Goal: Task Accomplishment & Management: Manage account settings

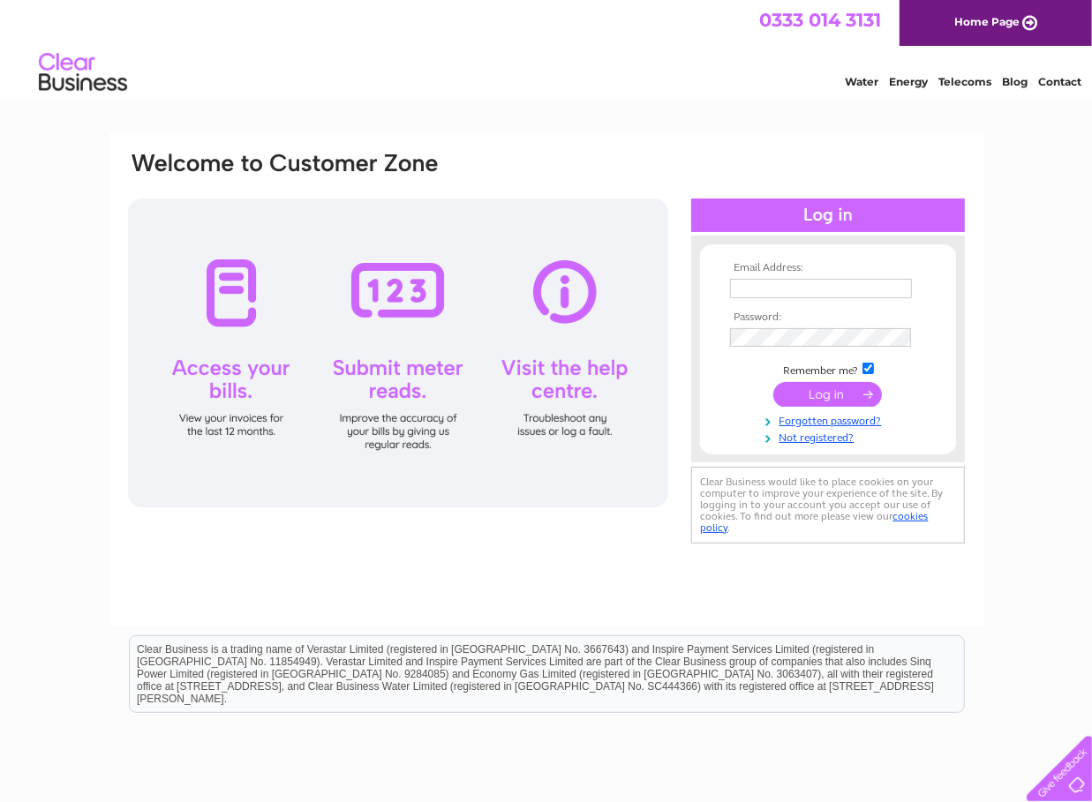
type input "[EMAIL_ADDRESS][DOMAIN_NAME]"
click at [818, 391] on input "submit" at bounding box center [827, 394] width 109 height 25
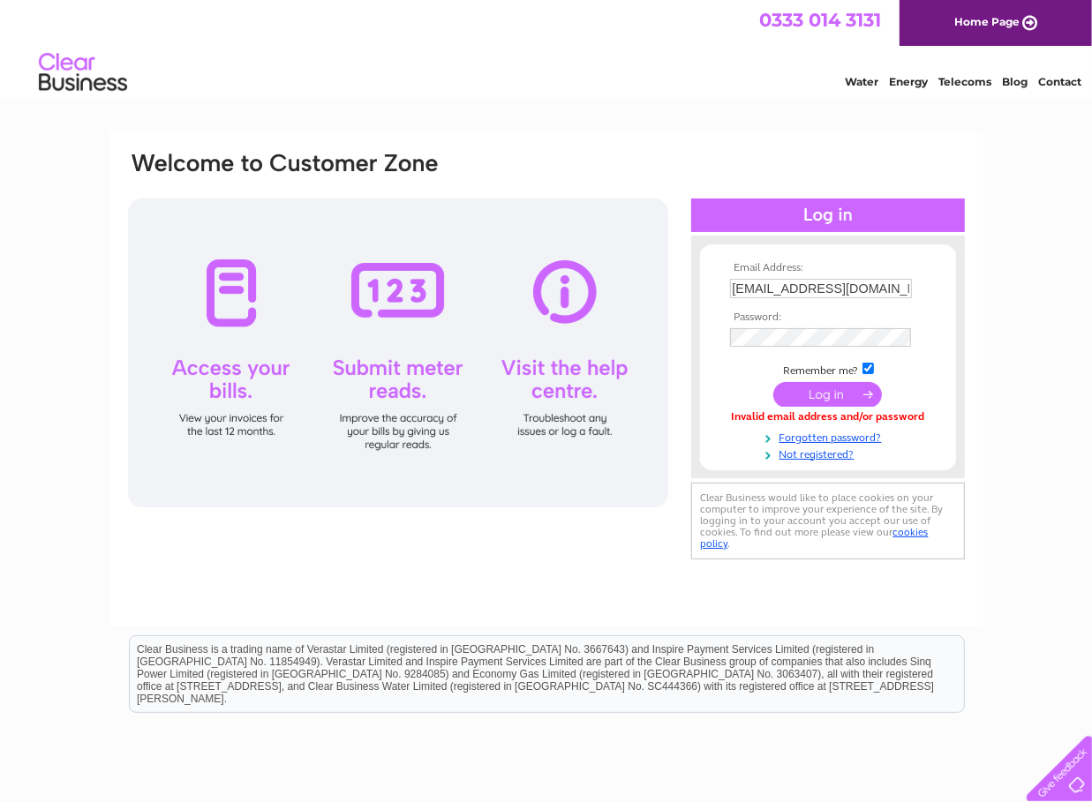
click at [906, 82] on link "Energy" at bounding box center [908, 81] width 39 height 13
click at [664, 340] on div "Email Address: info@riverhaven.co.uk Password:" at bounding box center [546, 358] width 840 height 416
click at [822, 382] on input "submit" at bounding box center [827, 394] width 109 height 25
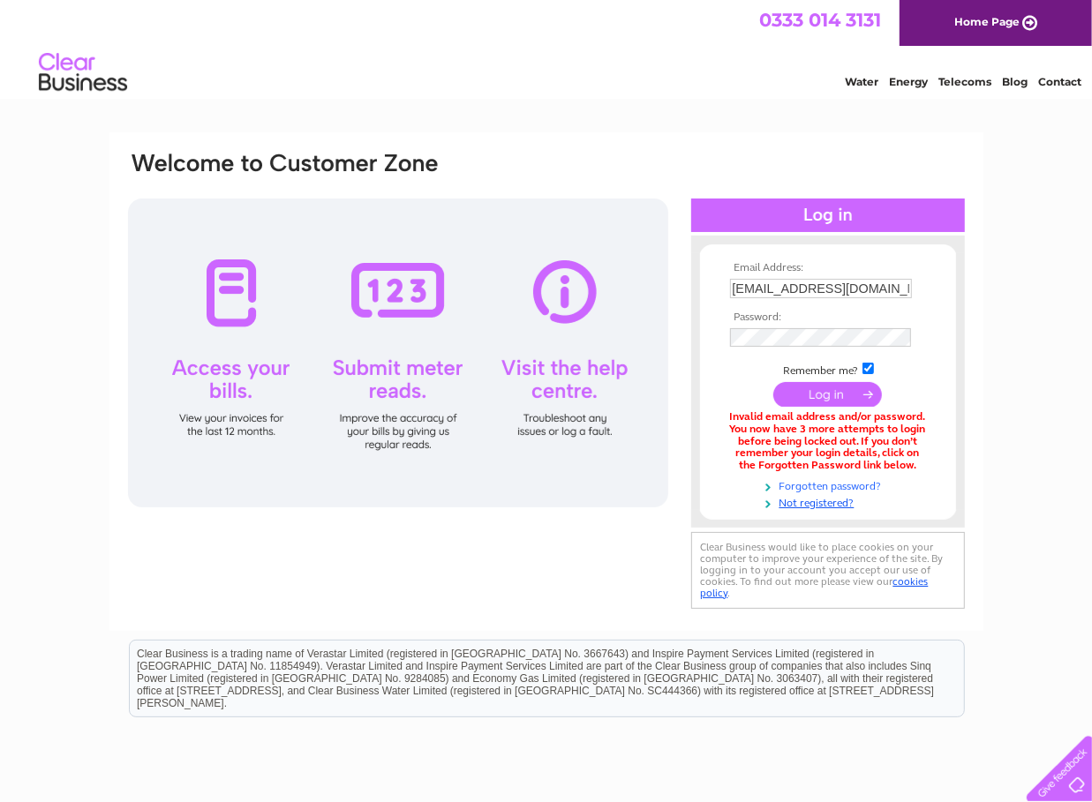
click at [814, 481] on link "Forgotten password?" at bounding box center [830, 484] width 200 height 17
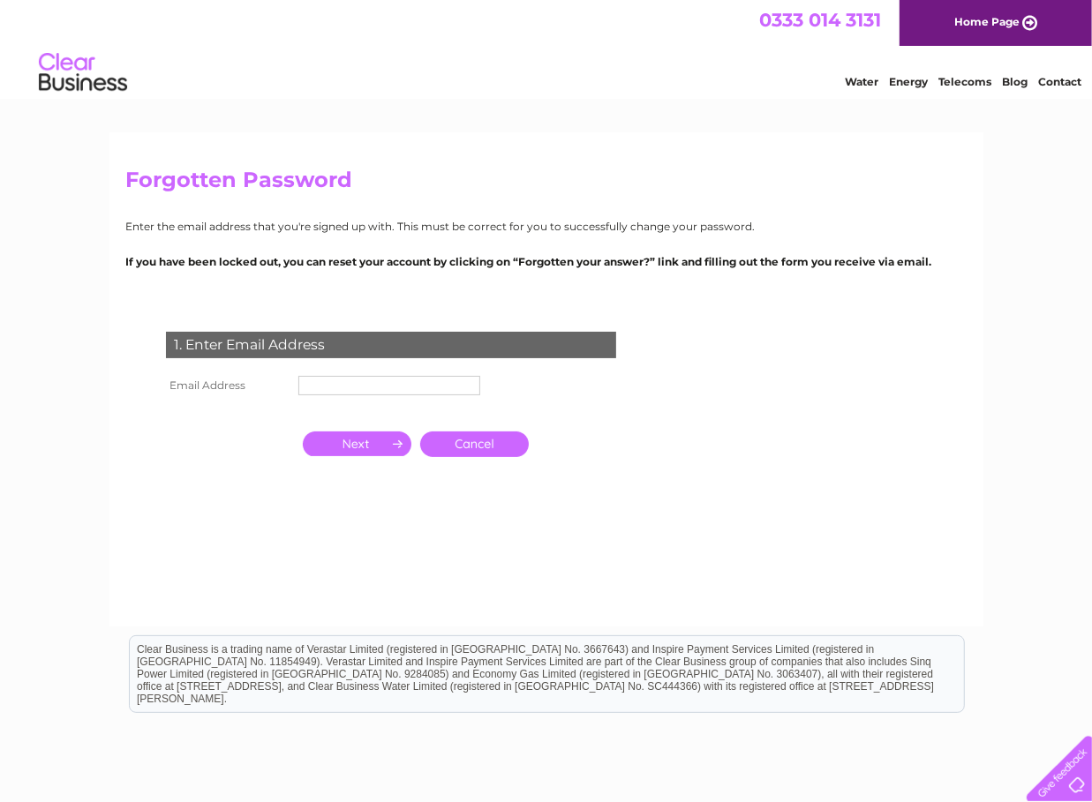
click at [350, 385] on input "text" at bounding box center [389, 385] width 182 height 19
type input "i"
type input "[EMAIL_ADDRESS][DOMAIN_NAME]"
click at [347, 448] on input "button" at bounding box center [357, 443] width 109 height 25
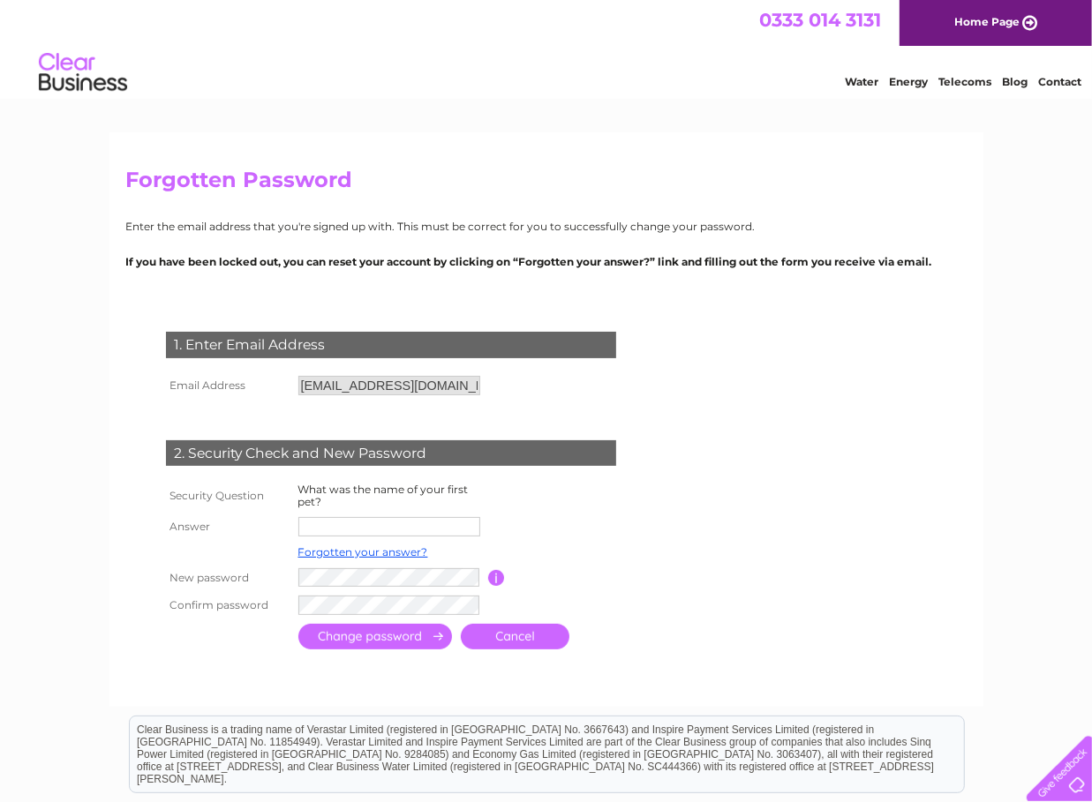
drag, startPoint x: 341, startPoint y: 519, endPoint x: 382, endPoint y: 518, distance: 40.6
click at [341, 519] on input "text" at bounding box center [389, 526] width 182 height 19
type input "Stella"
click at [305, 634] on input "submit" at bounding box center [375, 639] width 154 height 26
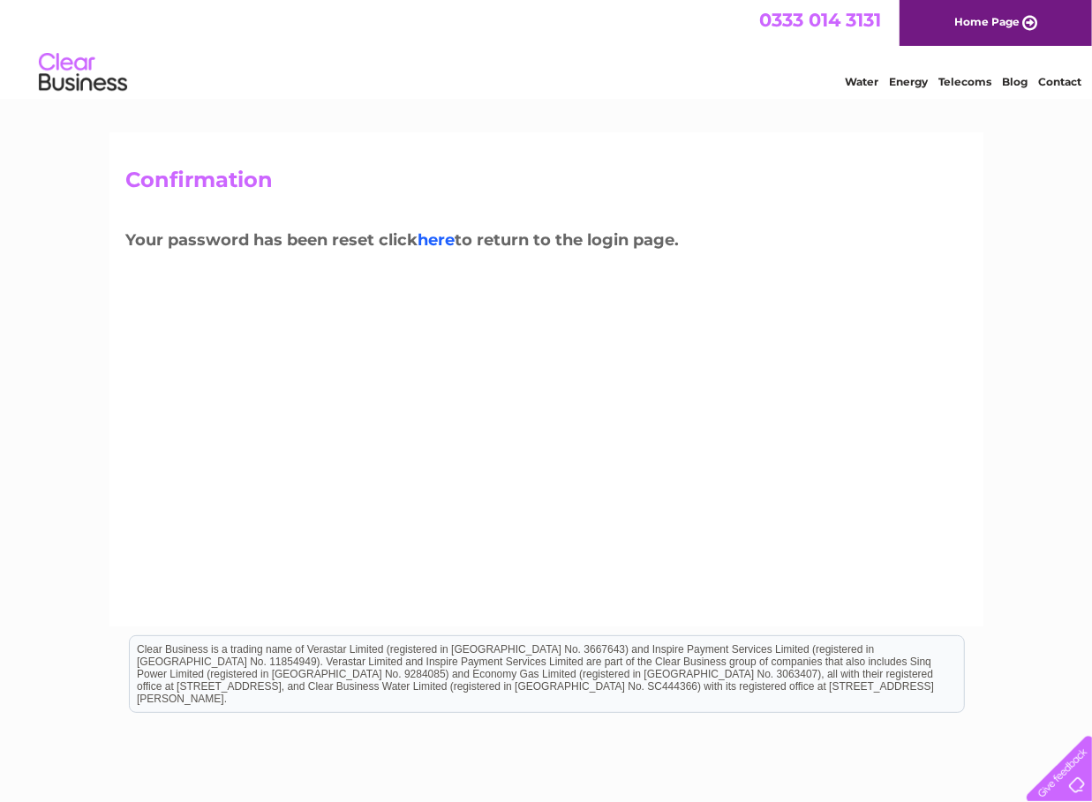
click at [437, 245] on link "here" at bounding box center [436, 239] width 37 height 19
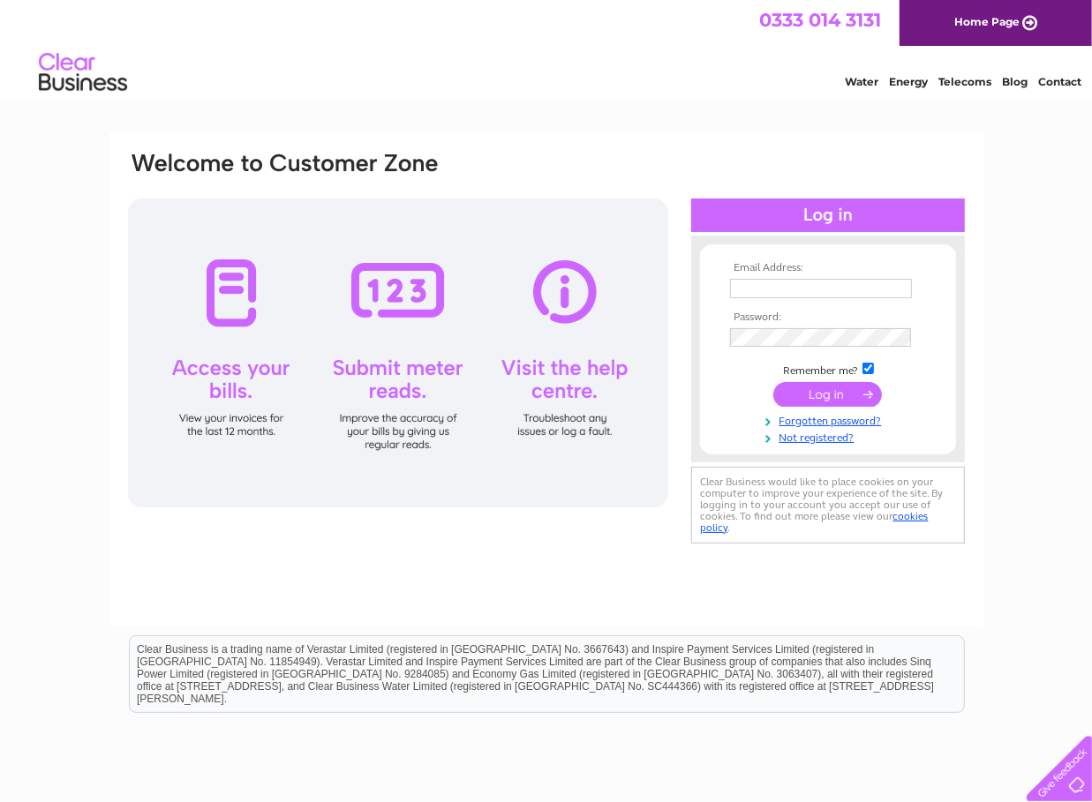
type input "info@riverhaven.co.uk"
click at [842, 394] on input "submit" at bounding box center [827, 394] width 109 height 25
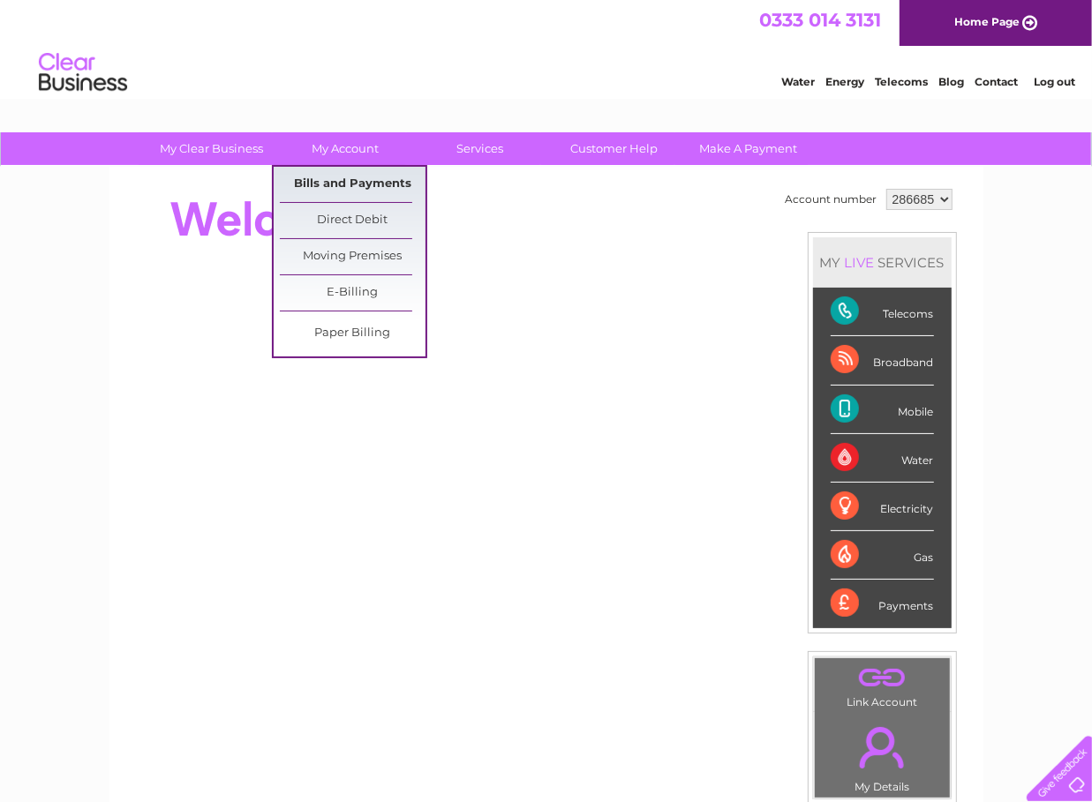
click at [334, 182] on link "Bills and Payments" at bounding box center [353, 184] width 146 height 35
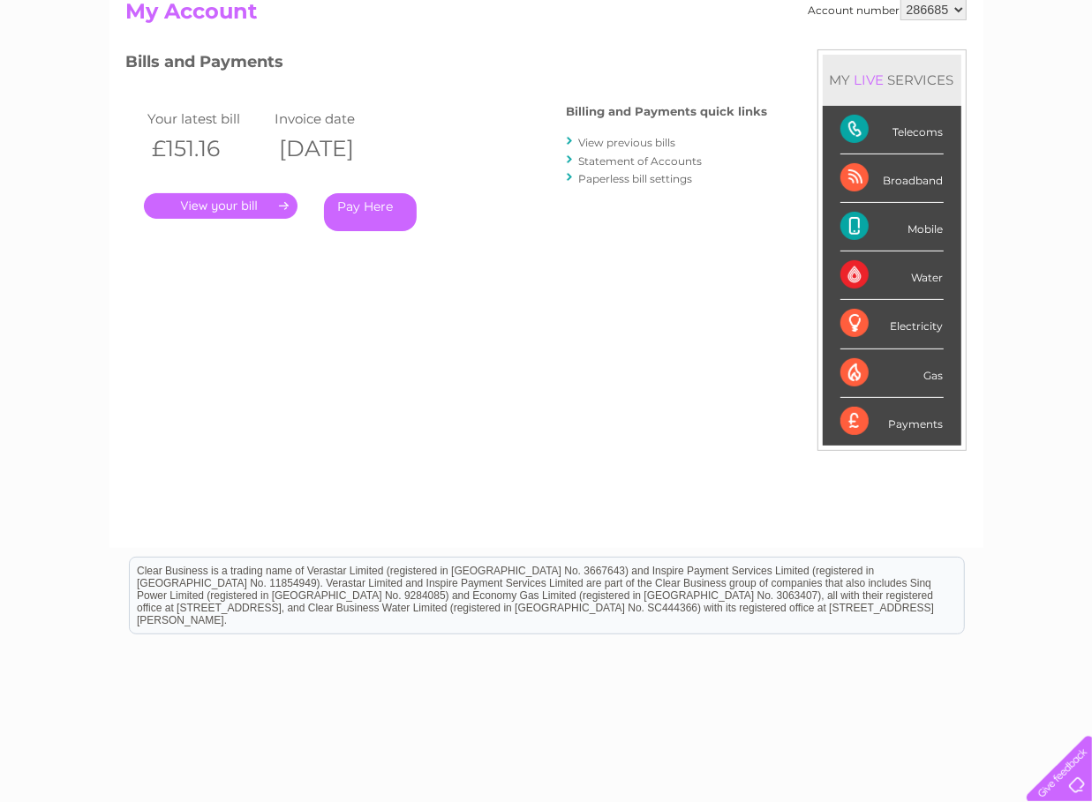
scroll to position [87, 0]
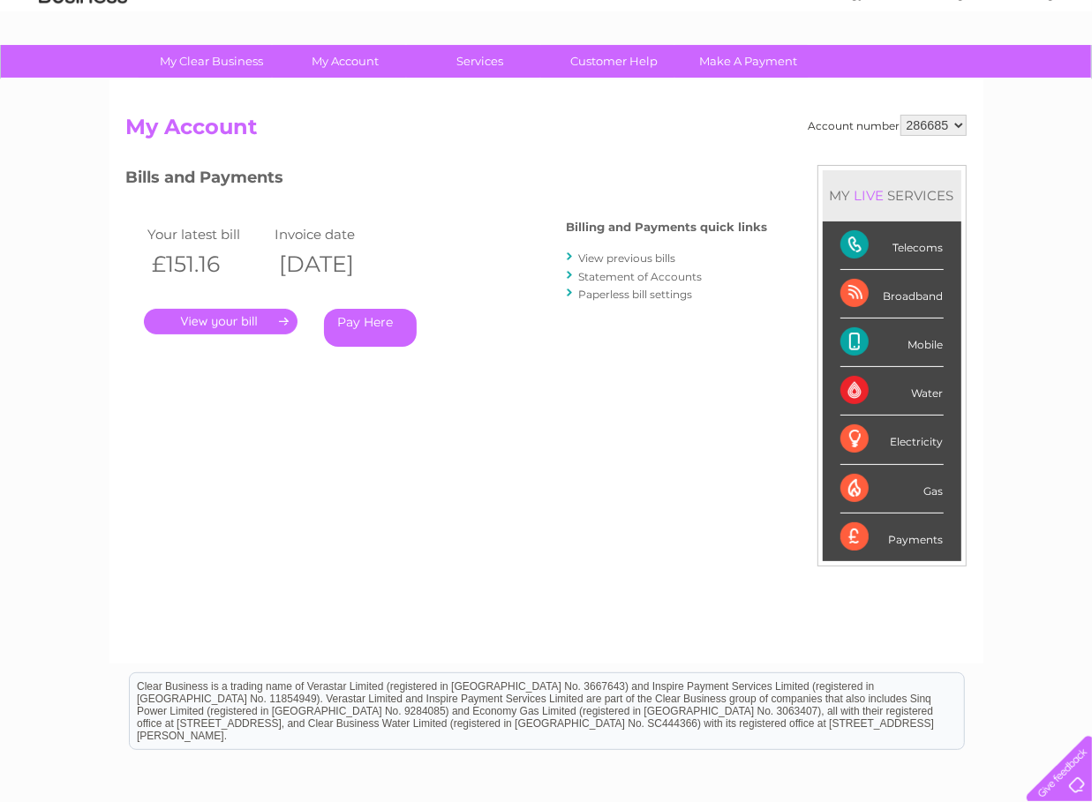
click at [224, 319] on link "." at bounding box center [221, 322] width 154 height 26
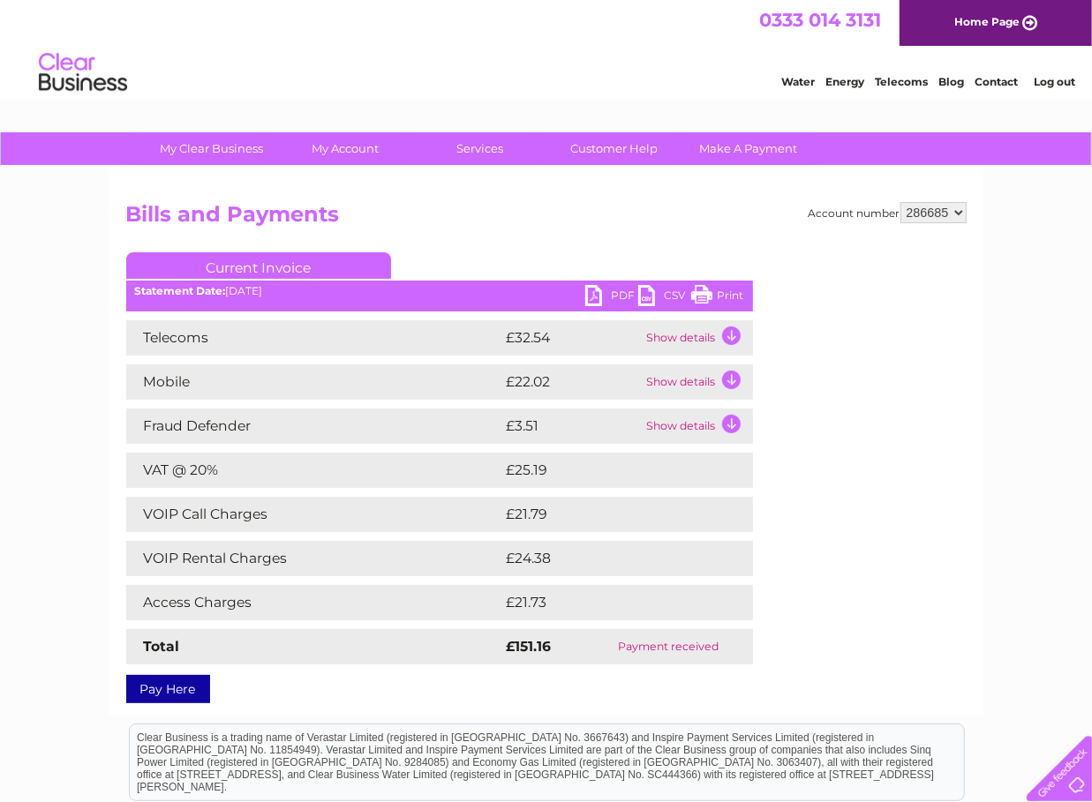
scroll to position [88, 0]
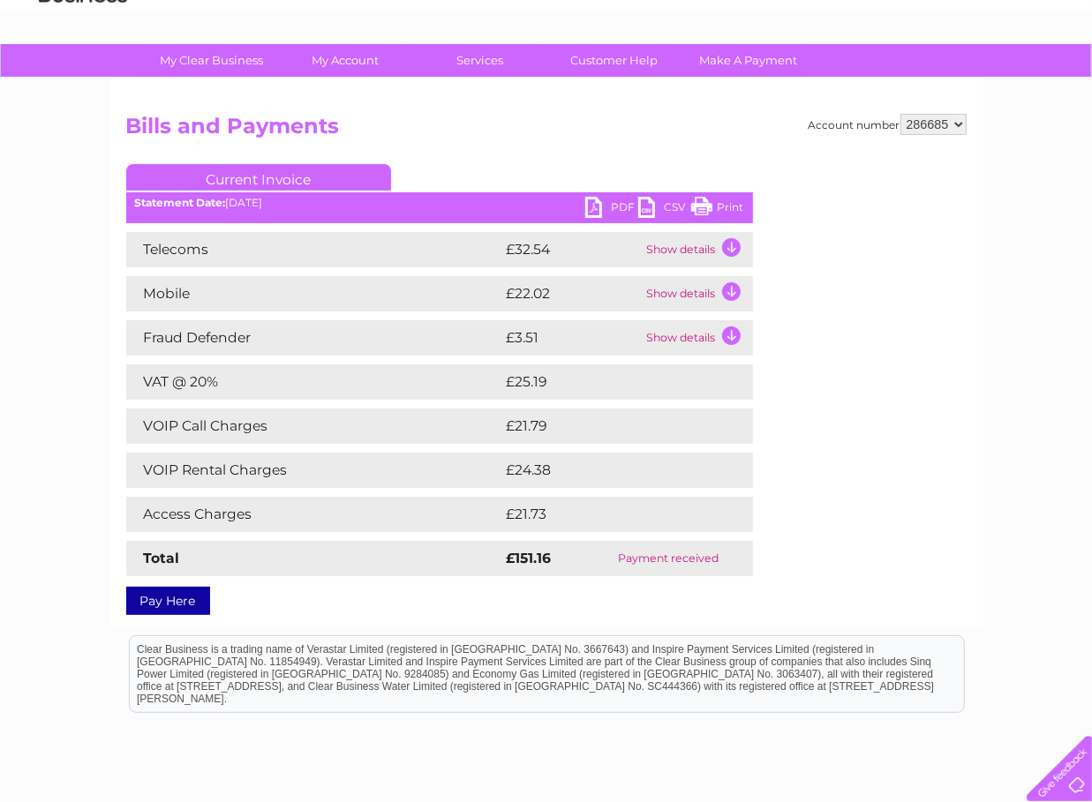
click at [725, 290] on td "Show details" at bounding box center [697, 293] width 110 height 35
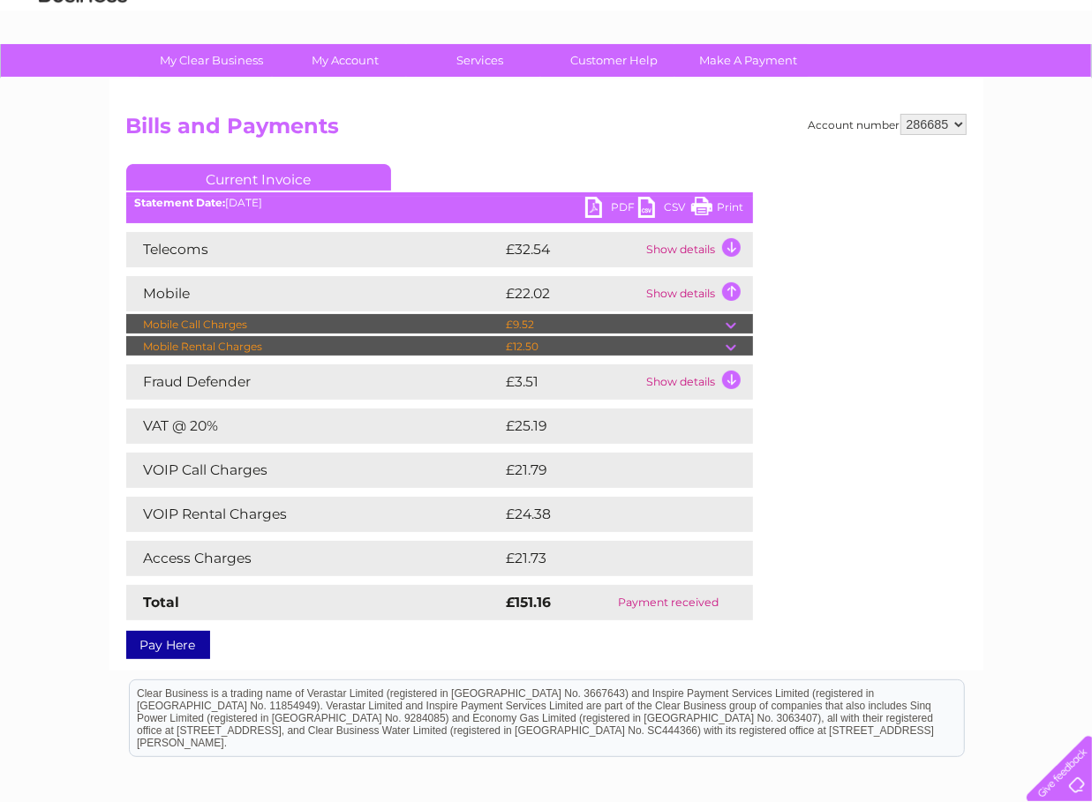
click at [881, 451] on div "Account number 286685 Bills and Payments Current Invoice PDF CSV Print" at bounding box center [546, 383] width 840 height 539
click at [722, 242] on td "Show details" at bounding box center [697, 249] width 110 height 35
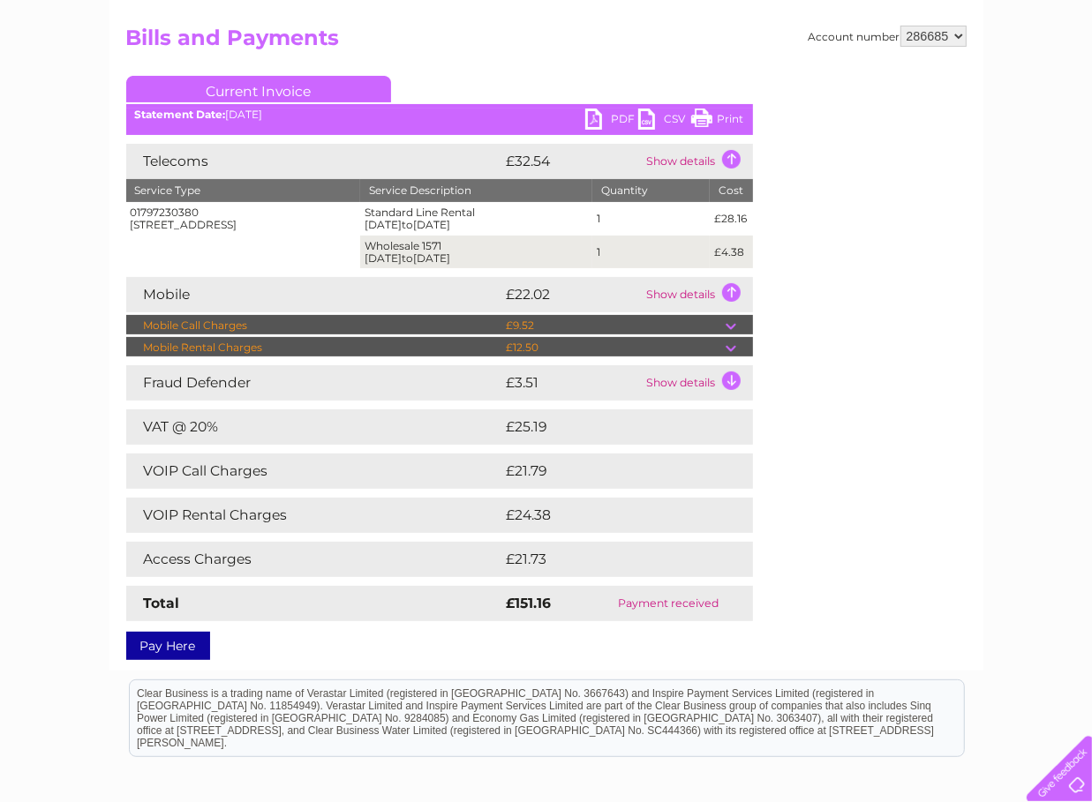
scroll to position [176, 0]
click at [662, 158] on td "Show details" at bounding box center [697, 161] width 110 height 35
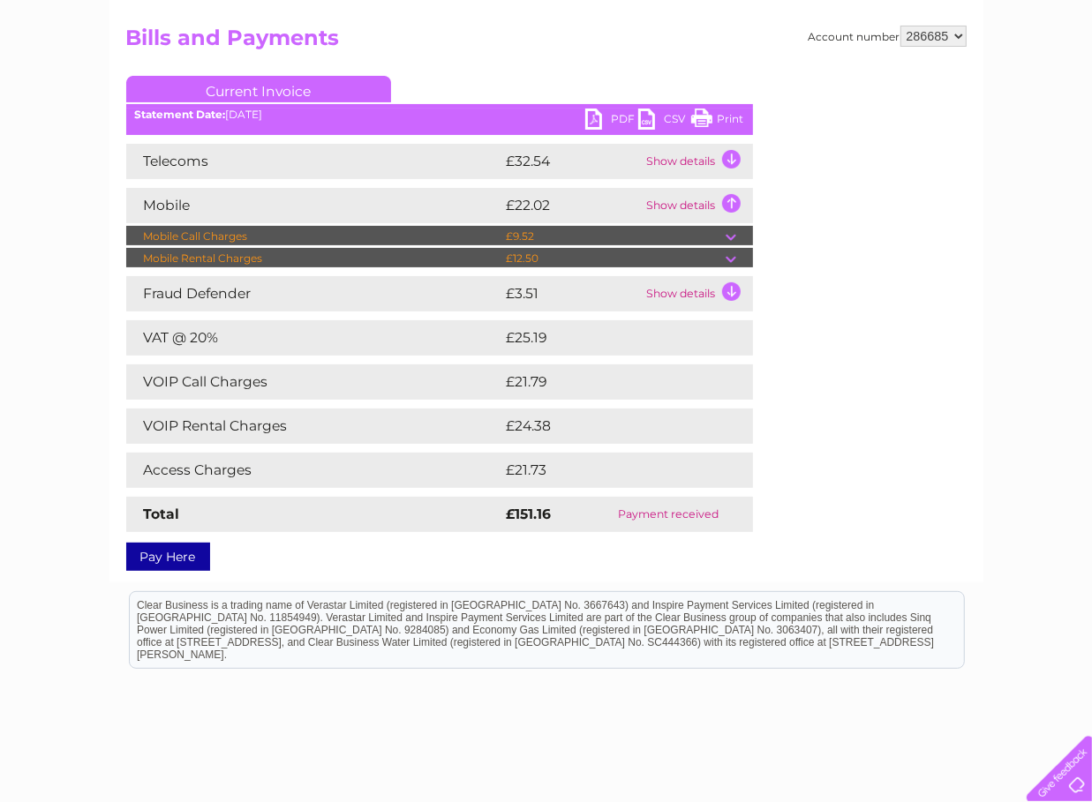
click at [736, 259] on td at bounding box center [738, 258] width 27 height 21
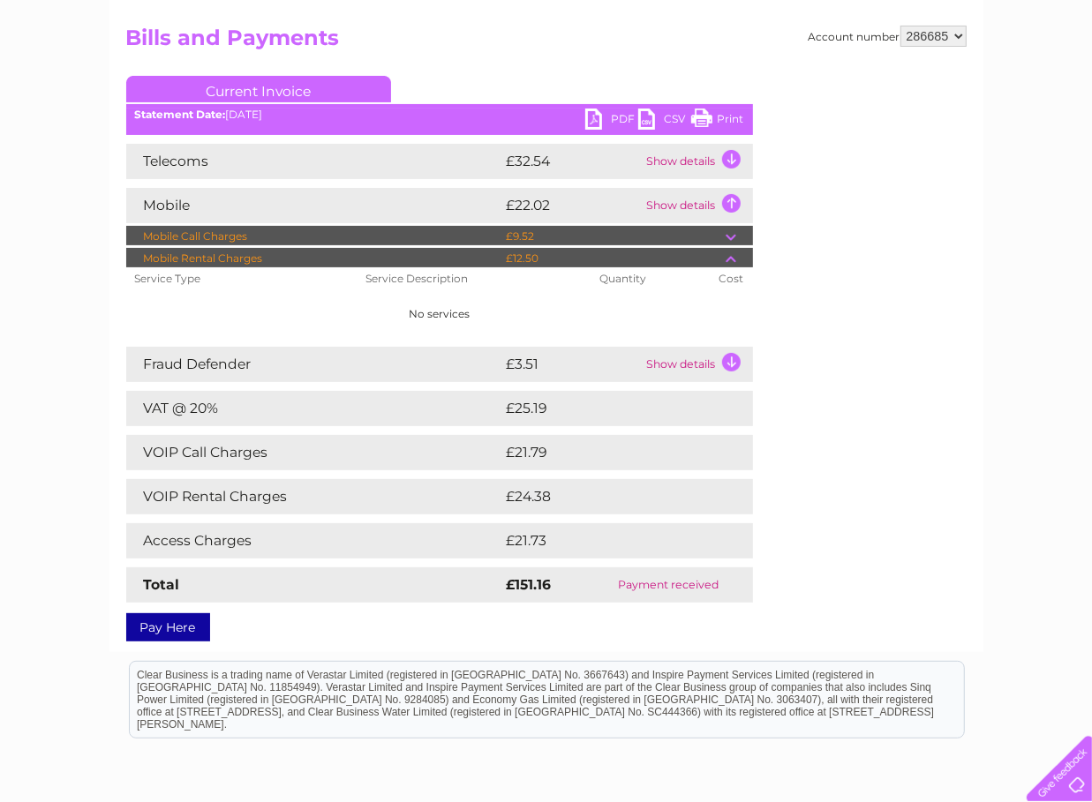
click at [674, 358] on td "Show details" at bounding box center [697, 364] width 110 height 35
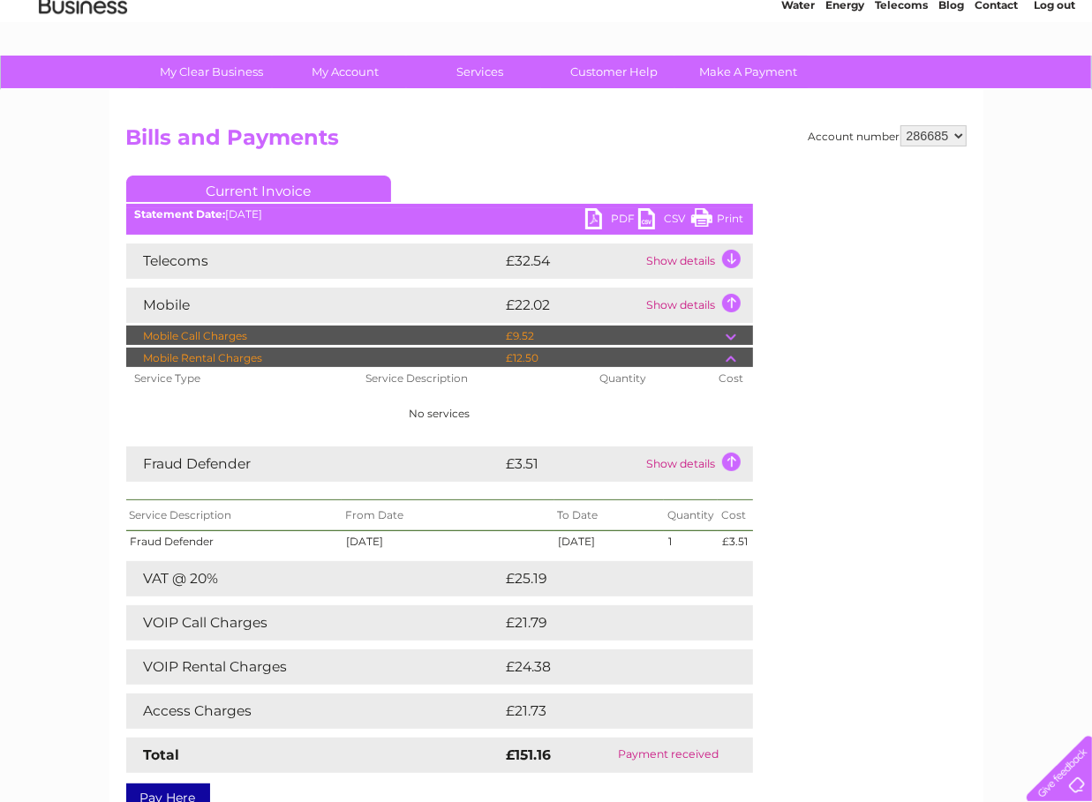
scroll to position [0, 0]
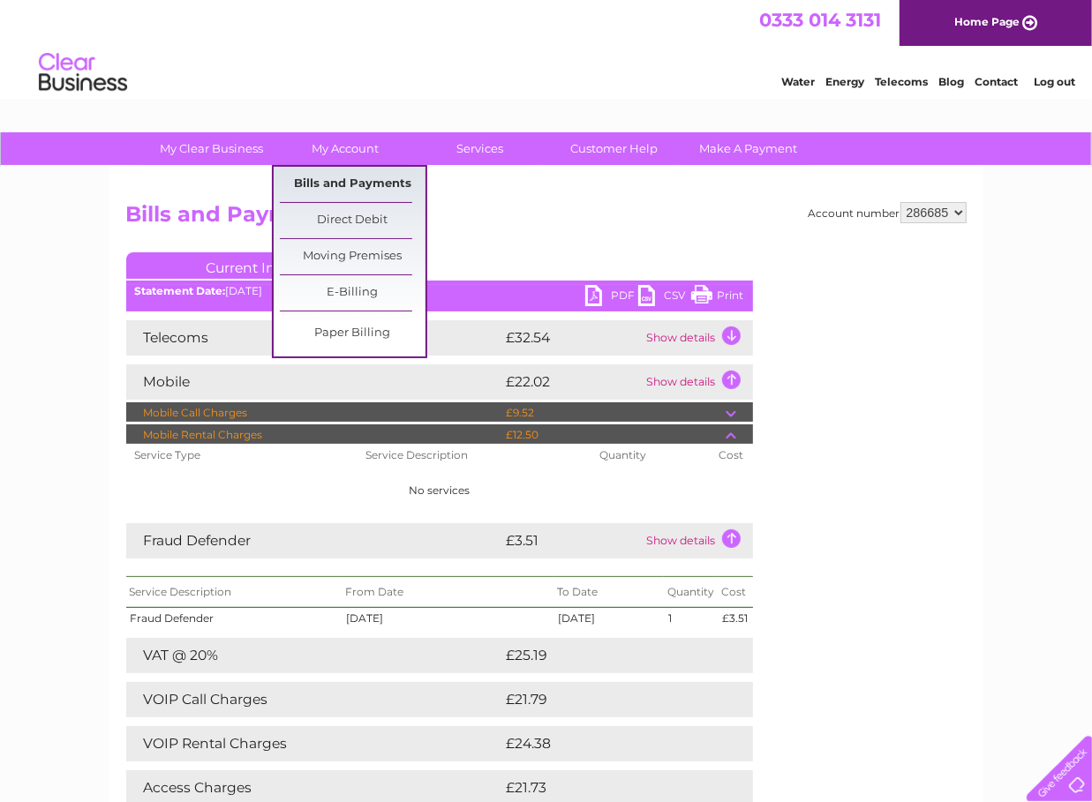
click at [356, 183] on link "Bills and Payments" at bounding box center [353, 184] width 146 height 35
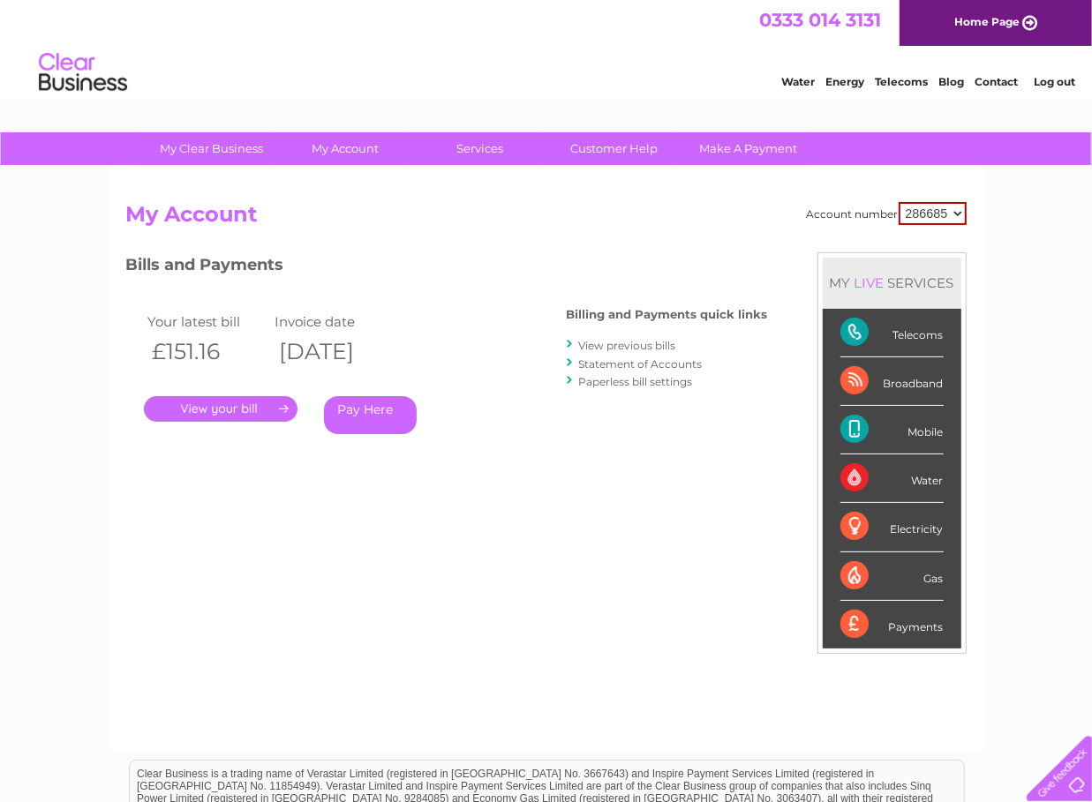
click at [244, 401] on link "." at bounding box center [221, 409] width 154 height 26
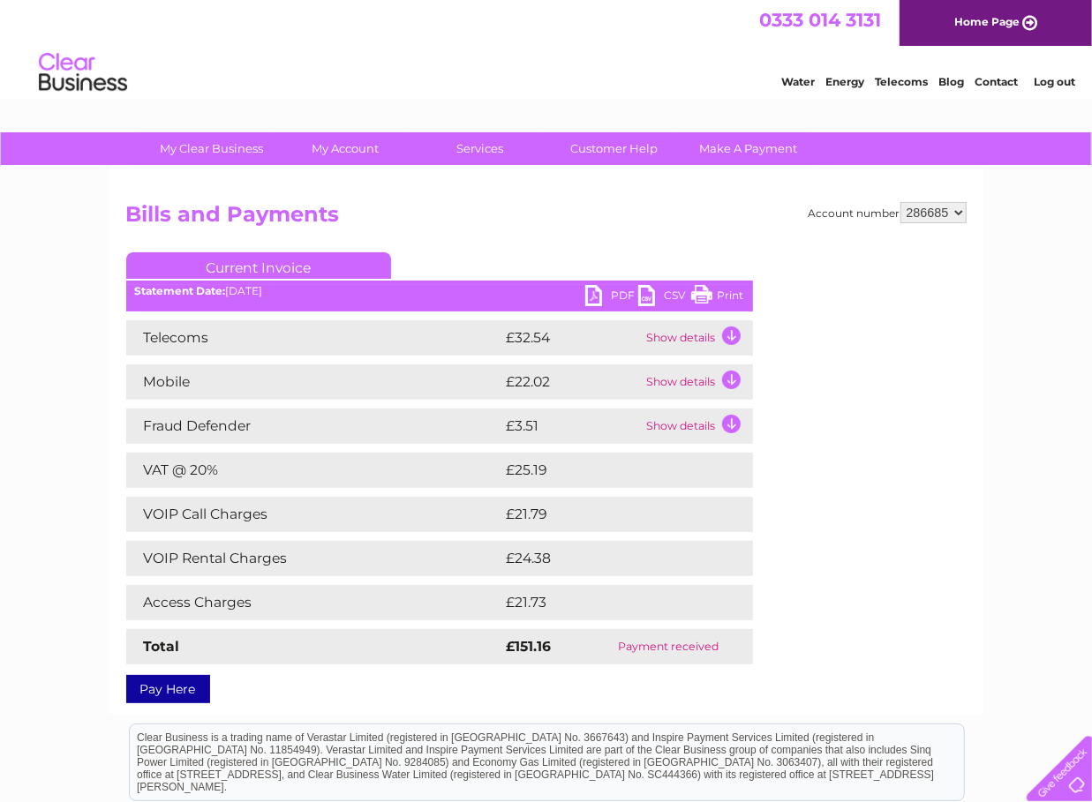
click at [685, 379] on td "Show details" at bounding box center [697, 381] width 110 height 35
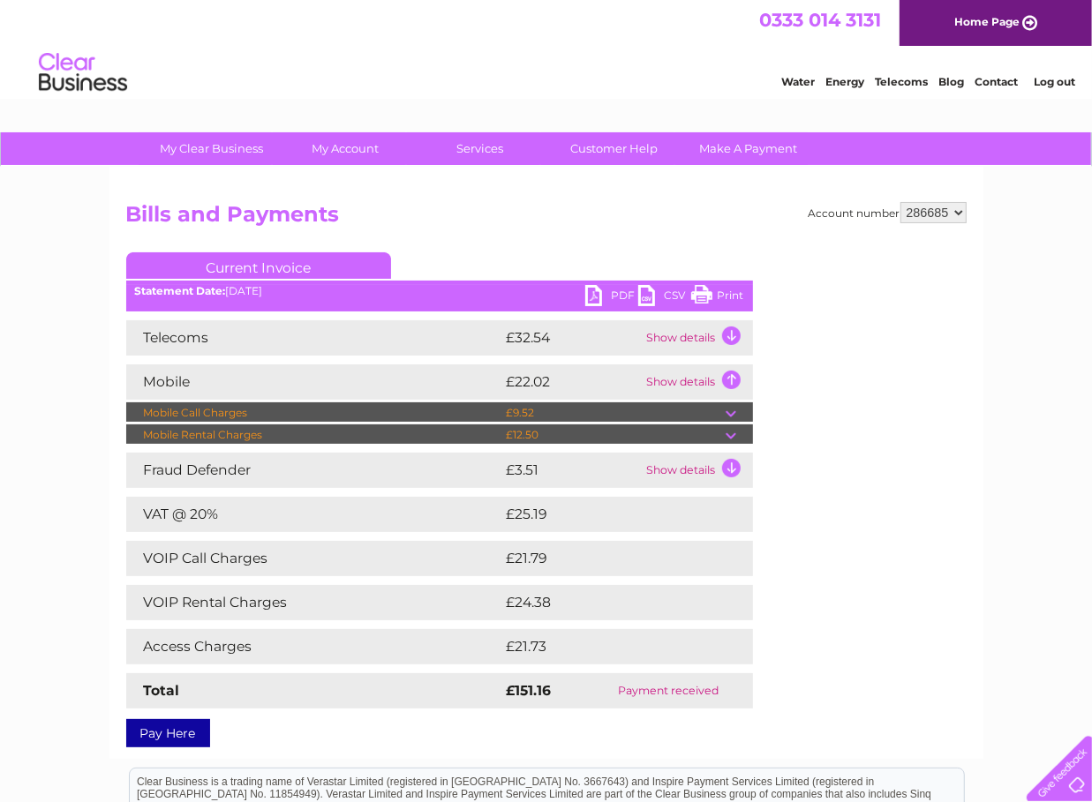
click at [1051, 77] on link "Log out" at bounding box center [1053, 81] width 41 height 13
